Goal: Information Seeking & Learning: Learn about a topic

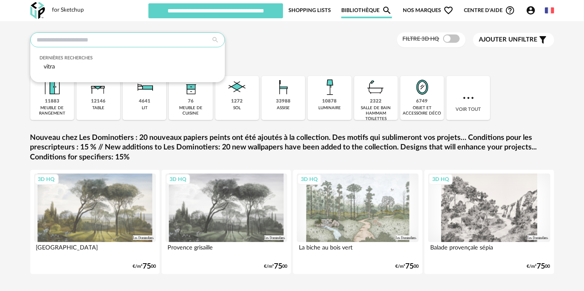
click at [147, 38] on input "text" at bounding box center [127, 39] width 195 height 15
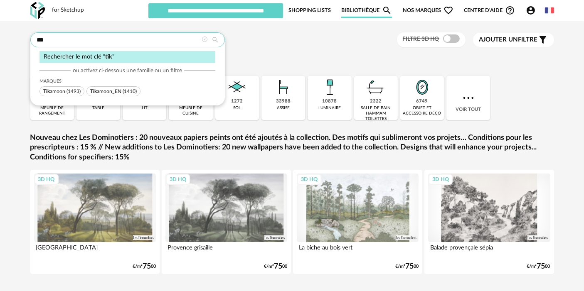
type input "***"
click at [67, 89] on span "(1493)" at bounding box center [74, 91] width 14 height 5
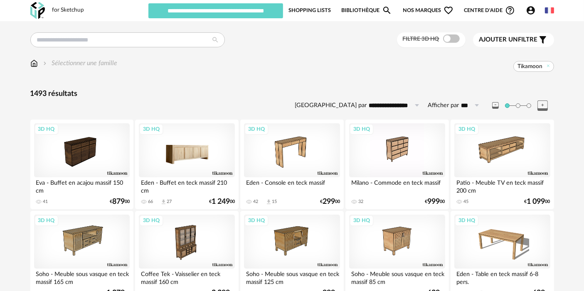
click at [171, 146] on div "3D HQ" at bounding box center [187, 150] width 96 height 54
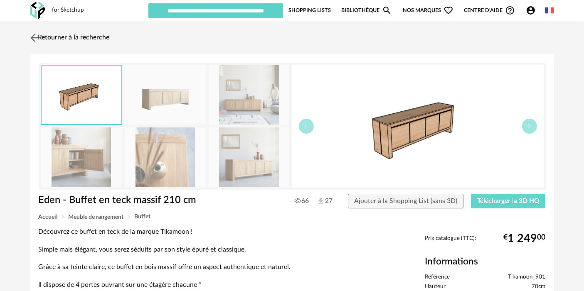
click at [86, 34] on link "Retourner à la recherche" at bounding box center [68, 38] width 81 height 18
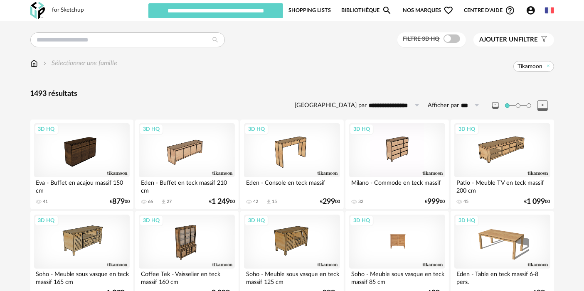
click at [406, 249] on div "3D HQ" at bounding box center [397, 242] width 96 height 54
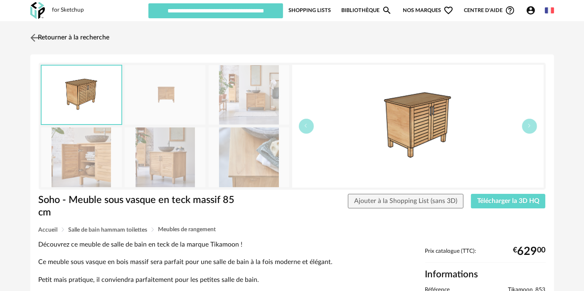
click at [59, 38] on link "Retourner à la recherche" at bounding box center [68, 38] width 81 height 18
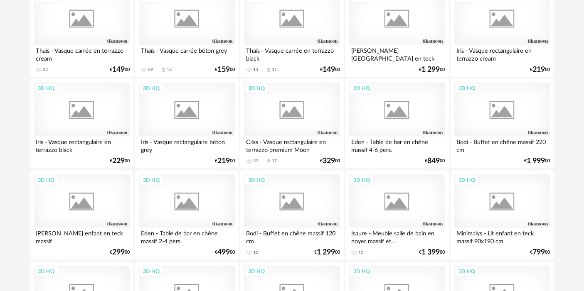
scroll to position [1168, 0]
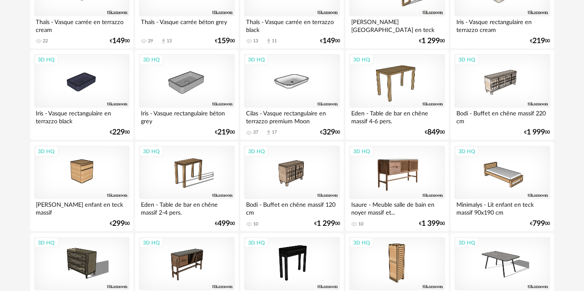
click at [405, 178] on div "3D HQ" at bounding box center [397, 173] width 96 height 54
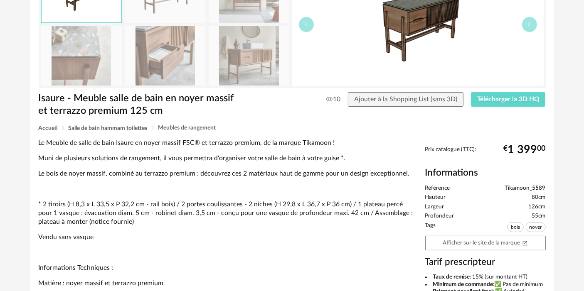
scroll to position [111, 0]
